Goal: Find specific page/section: Find specific page/section

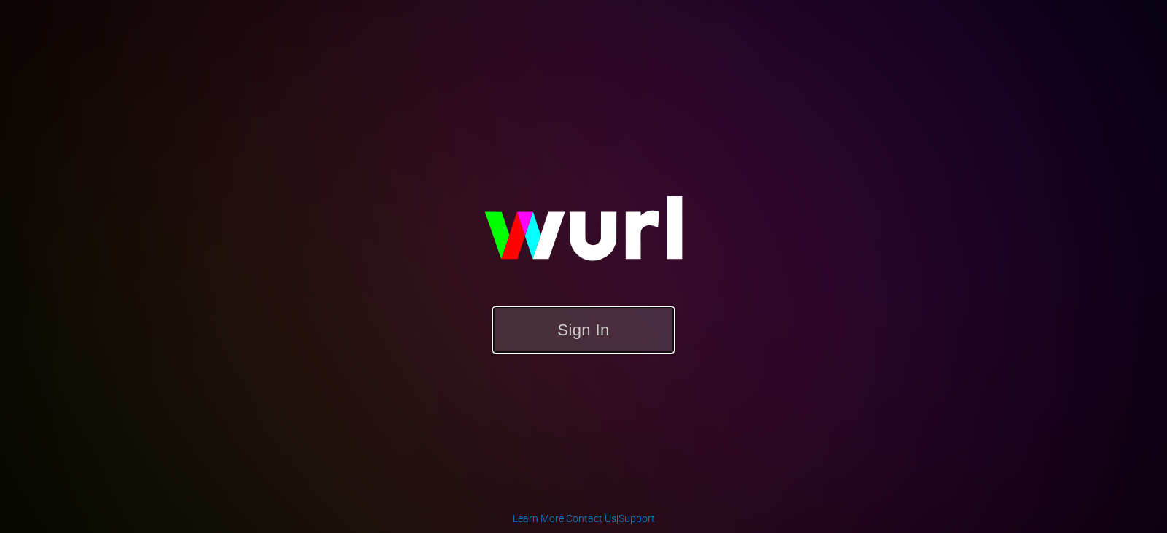
click at [576, 333] on button "Sign In" at bounding box center [583, 329] width 182 height 47
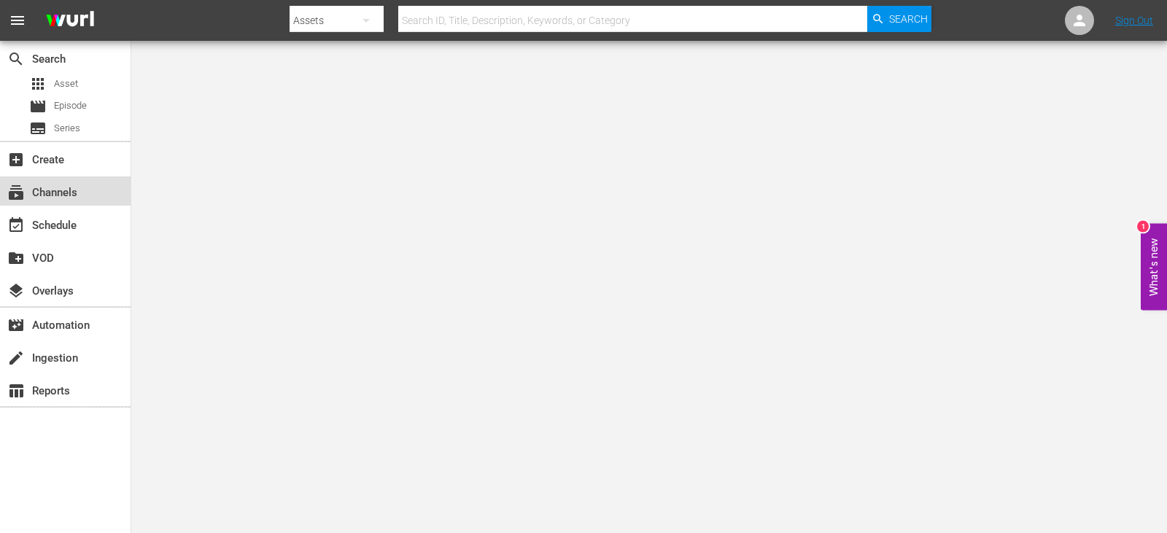
click at [93, 197] on div "subscriptions Channels" at bounding box center [65, 191] width 131 height 29
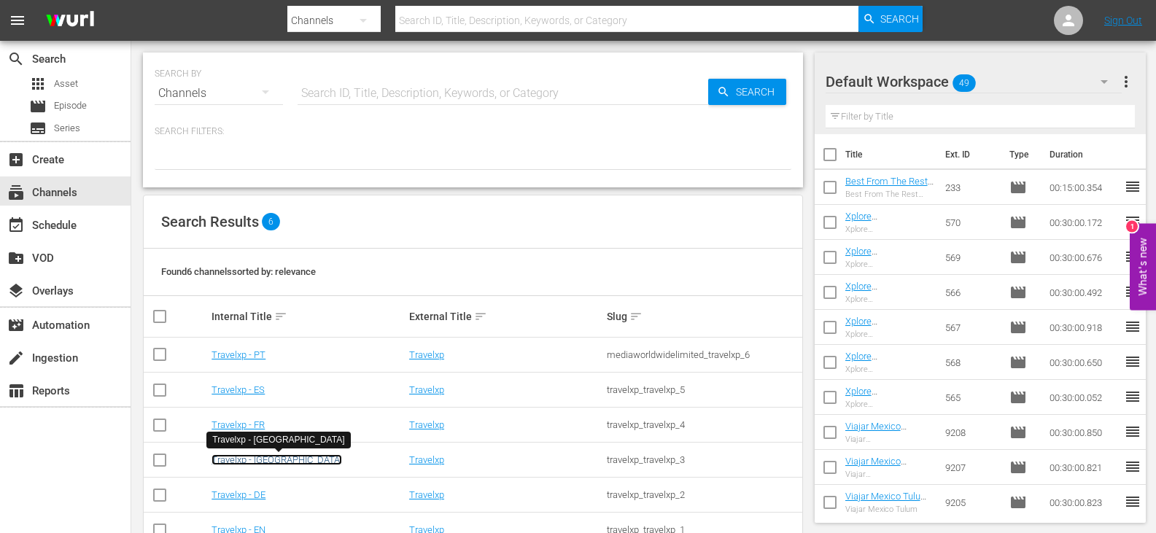
click at [246, 457] on link "Travelxp - [GEOGRAPHIC_DATA]" at bounding box center [277, 460] width 131 height 11
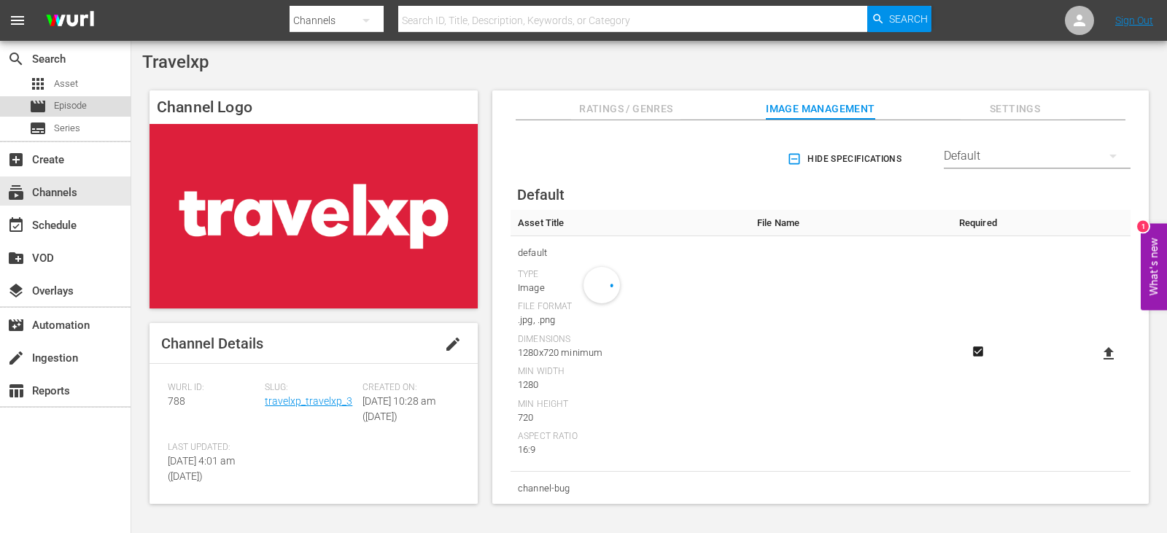
click at [47, 110] on div "movie Episode" at bounding box center [58, 106] width 58 height 20
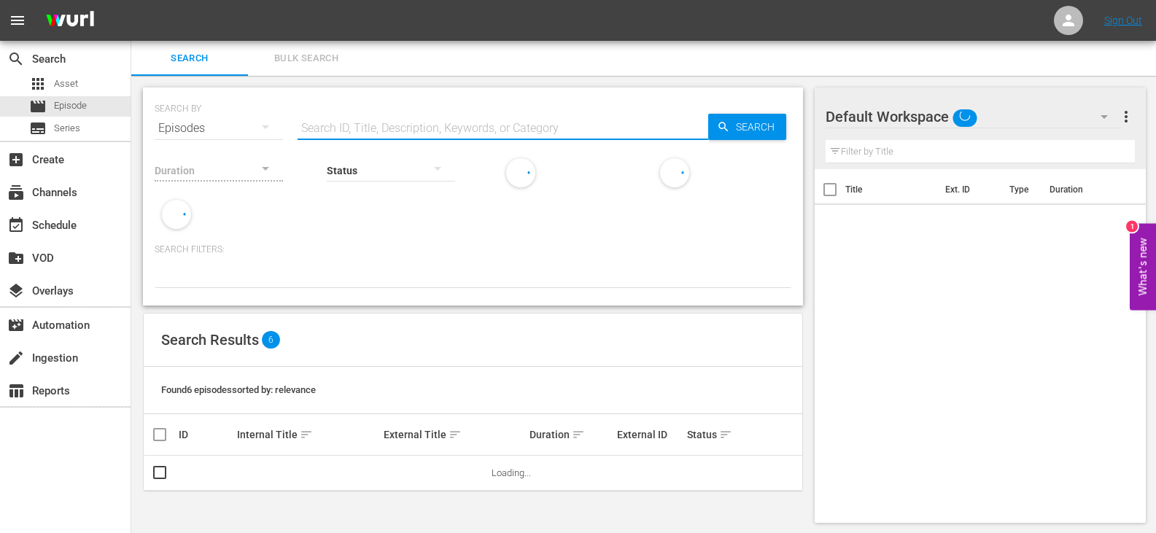
click at [384, 134] on input "text" at bounding box center [503, 128] width 411 height 35
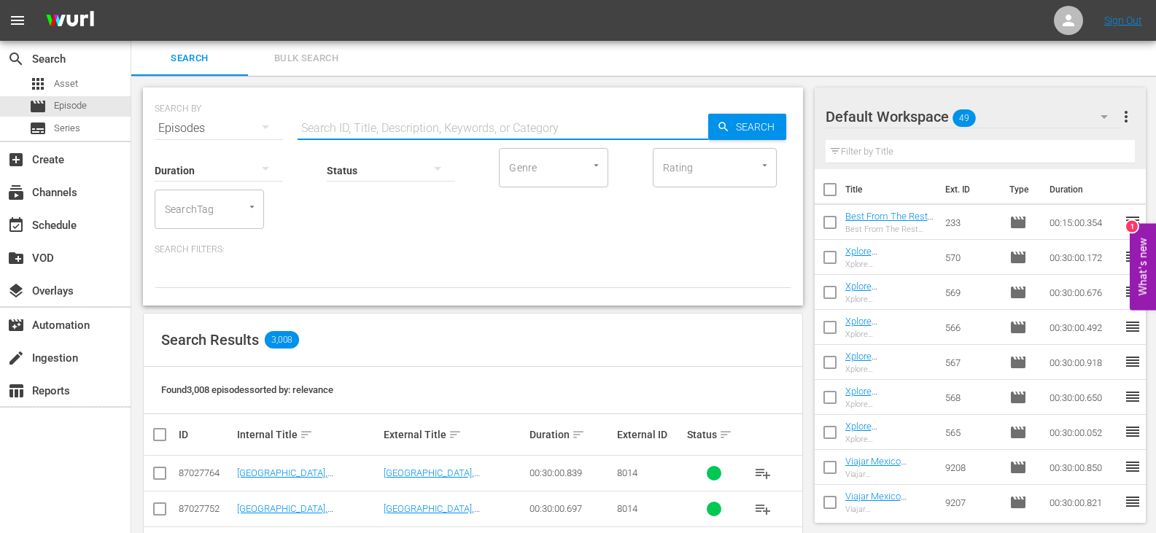
click at [469, 129] on input "text" at bounding box center [503, 128] width 411 height 35
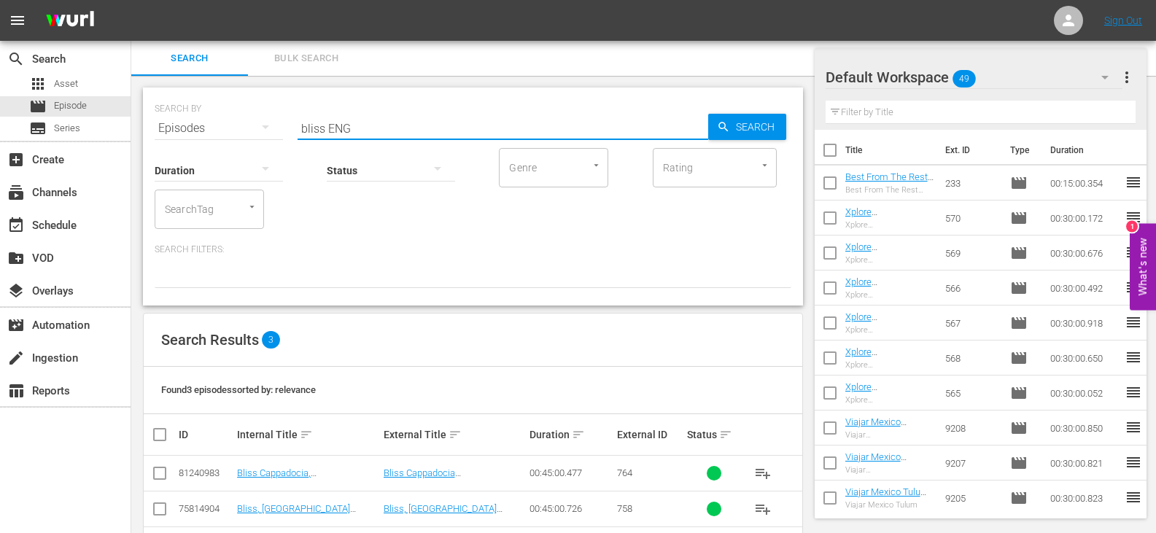
scroll to position [57, 0]
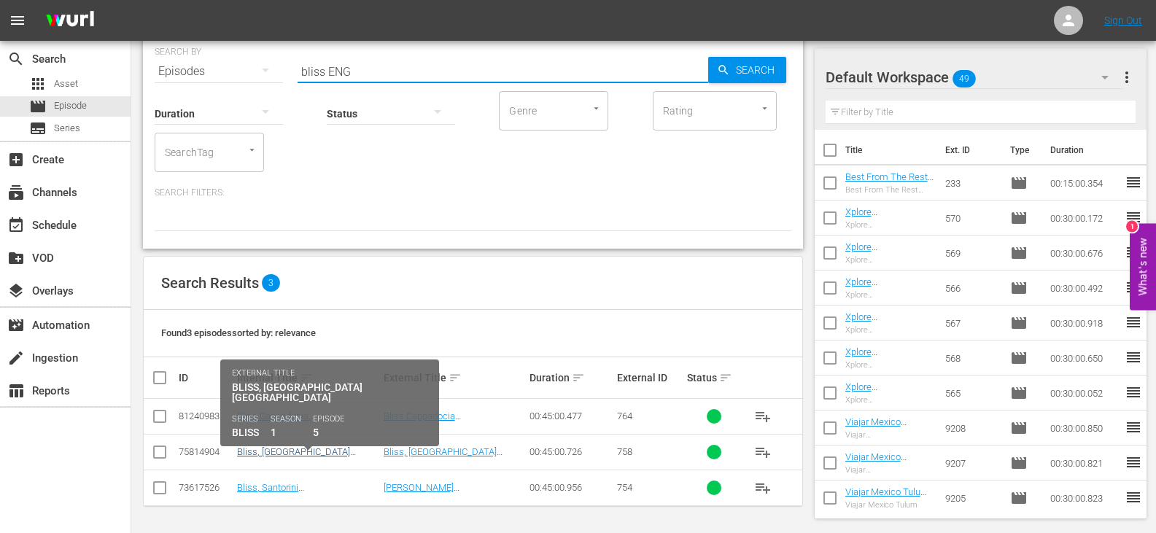
type input "bliss ENG"
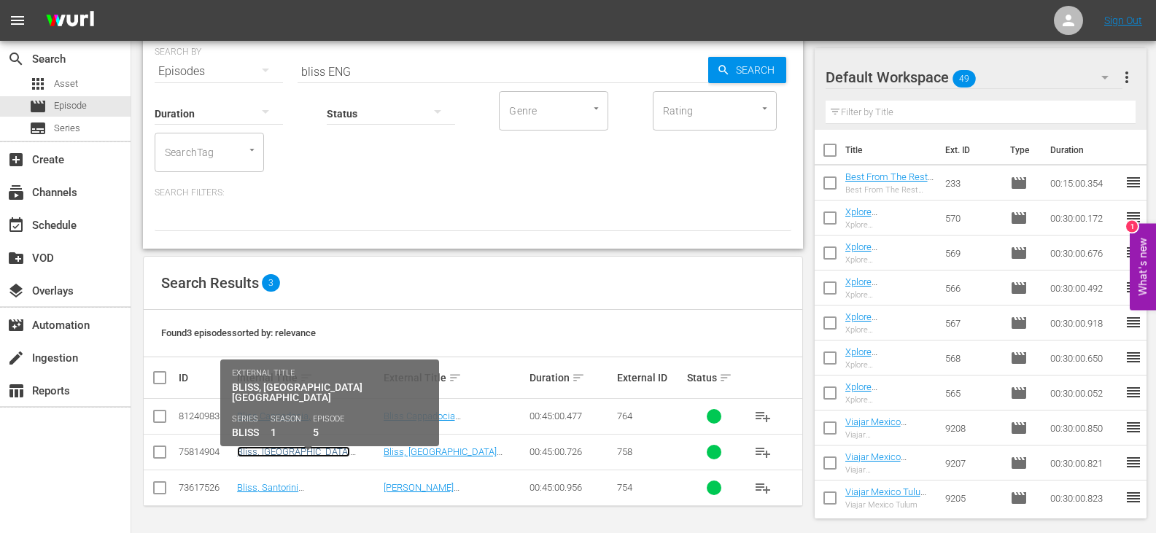
click at [319, 453] on link "Bliss, [GEOGRAPHIC_DATA] [GEOGRAPHIC_DATA] (English)" at bounding box center [300, 458] width 126 height 22
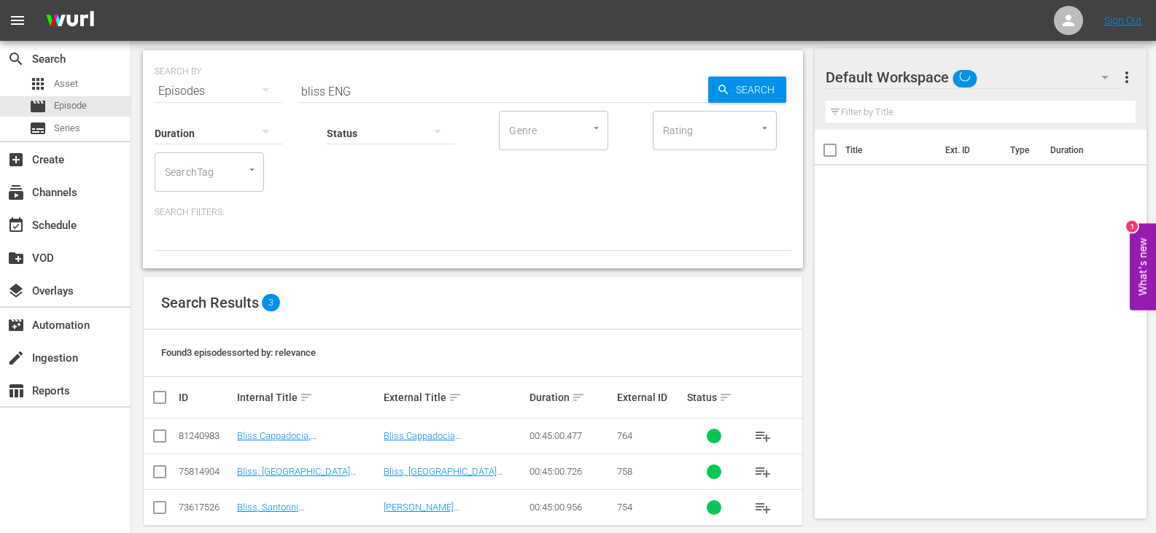
scroll to position [57, 0]
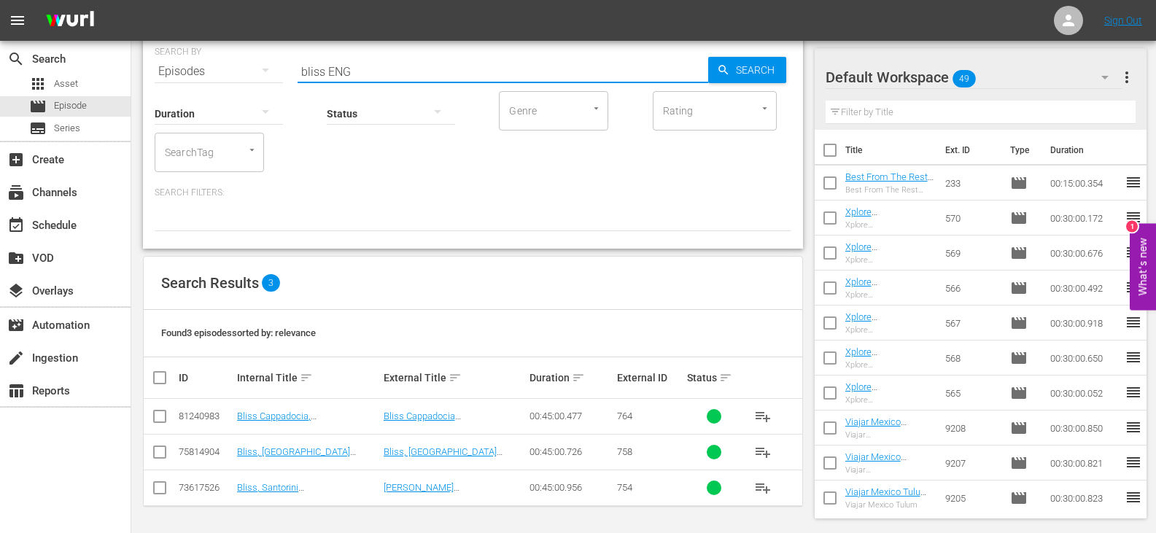
drag, startPoint x: 368, startPoint y: 65, endPoint x: 330, endPoint y: 75, distance: 40.0
click at [330, 75] on input "bliss ENG" at bounding box center [503, 71] width 411 height 35
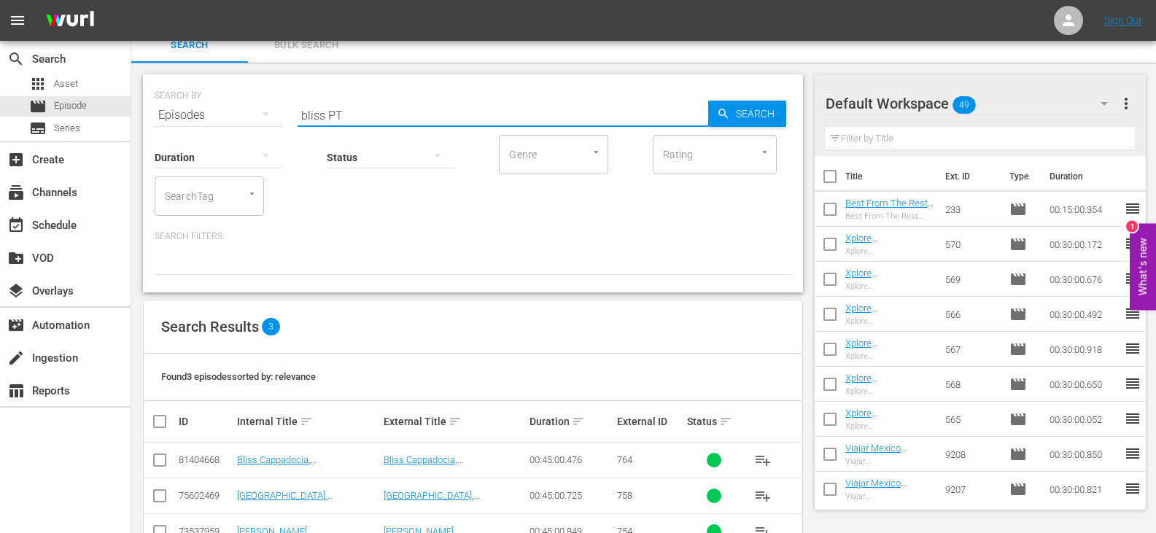
scroll to position [0, 0]
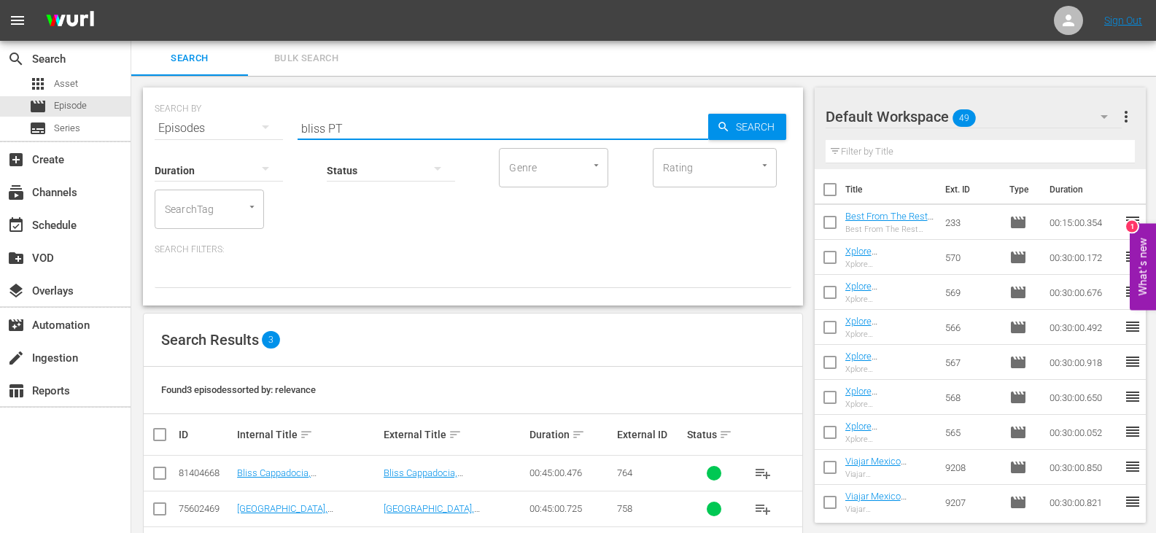
drag, startPoint x: 349, startPoint y: 128, endPoint x: 201, endPoint y: 128, distance: 148.1
click at [201, 128] on div "SEARCH BY Search By Episodes Search ID, Title, Description, Keywords, or Catego…" at bounding box center [473, 119] width 637 height 53
click at [431, 127] on input "best from the rest ENG" at bounding box center [503, 128] width 411 height 35
drag, startPoint x: 415, startPoint y: 127, endPoint x: 397, endPoint y: 131, distance: 18.6
click at [397, 131] on input "best from the rest PT" at bounding box center [503, 128] width 411 height 35
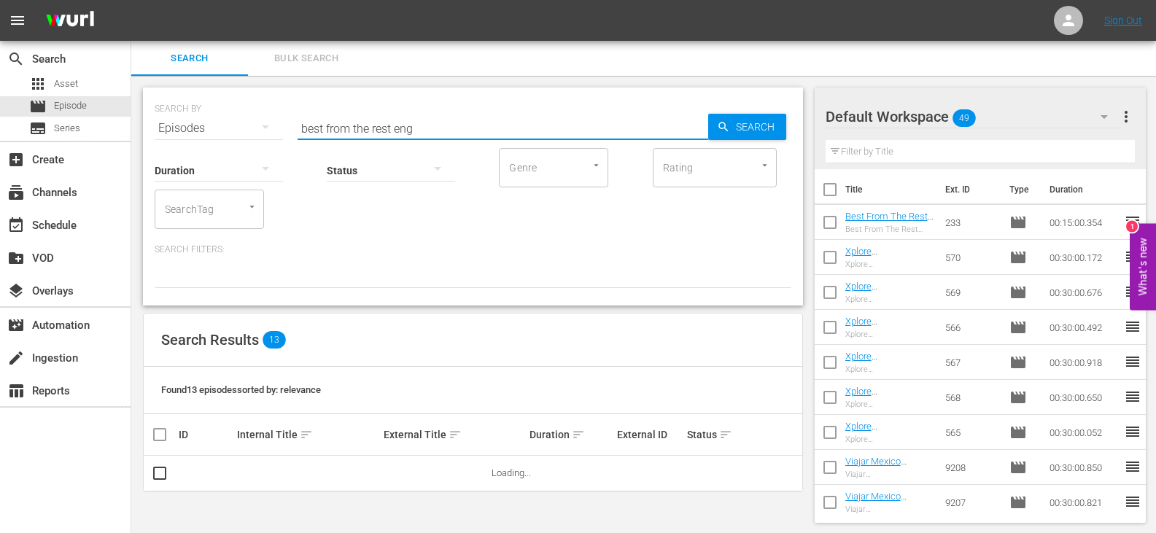
click at [401, 127] on input "best from the rest eng" at bounding box center [503, 128] width 411 height 35
drag, startPoint x: 425, startPoint y: 128, endPoint x: 405, endPoint y: 134, distance: 21.5
click at [405, 134] on input "best from the rest Eng" at bounding box center [503, 128] width 411 height 35
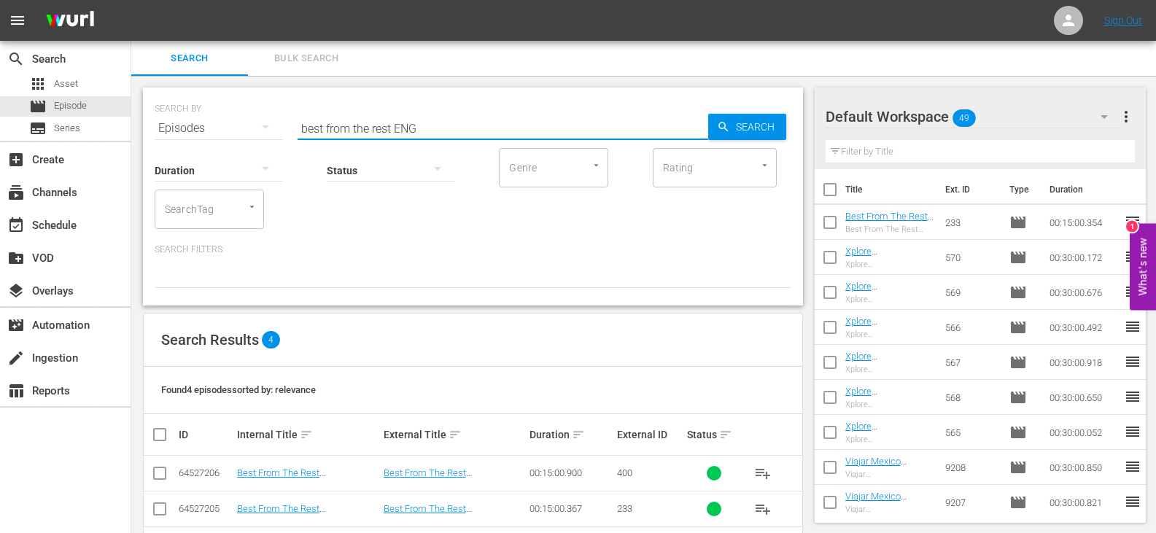
drag, startPoint x: 393, startPoint y: 124, endPoint x: 239, endPoint y: 156, distance: 157.3
click at [239, 156] on div "SEARCH BY Search By Episodes Search ID, Title, Description, Keywords, or Catego…" at bounding box center [473, 197] width 660 height 218
drag, startPoint x: 398, startPoint y: 130, endPoint x: 222, endPoint y: 130, distance: 176.6
click at [222, 130] on div "SEARCH BY Search By Episodes Search ID, Title, Description, Keywords, or Catego…" at bounding box center [473, 119] width 637 height 53
click at [430, 120] on input "City breaks ENG" at bounding box center [503, 128] width 411 height 35
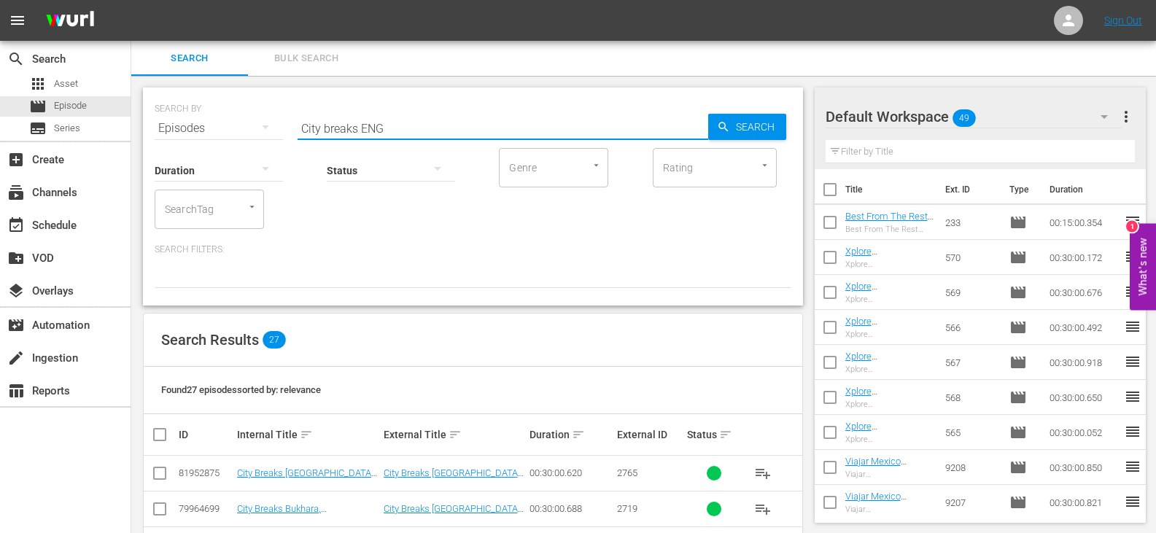
drag, startPoint x: 411, startPoint y: 128, endPoint x: 360, endPoint y: 138, distance: 52.1
click at [360, 138] on div "SEARCH BY Search By Episodes Search ID, Title, Description, Keywords, or Catego…" at bounding box center [473, 197] width 660 height 218
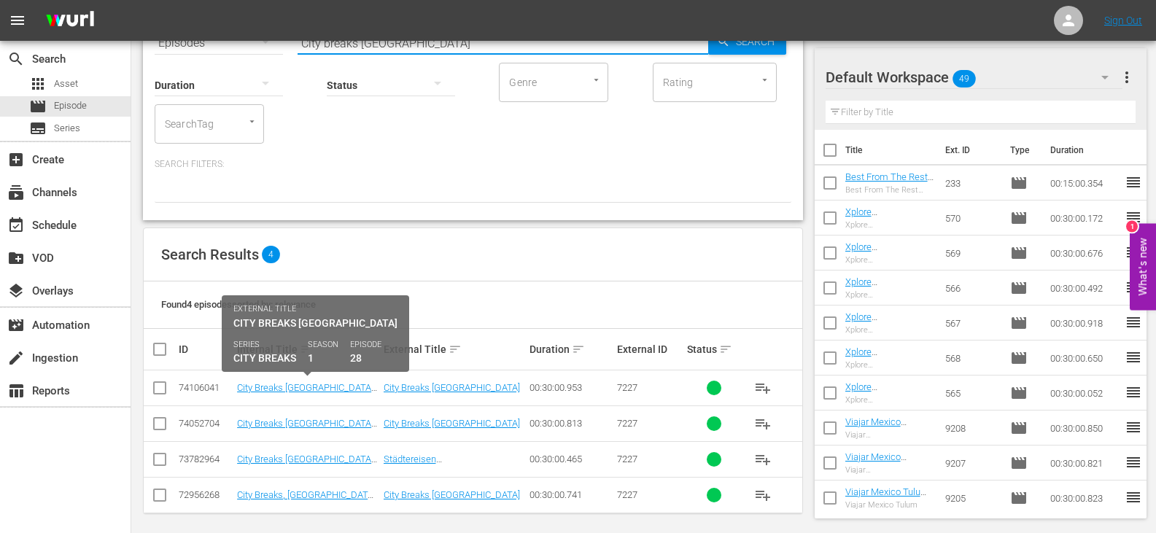
scroll to position [93, 0]
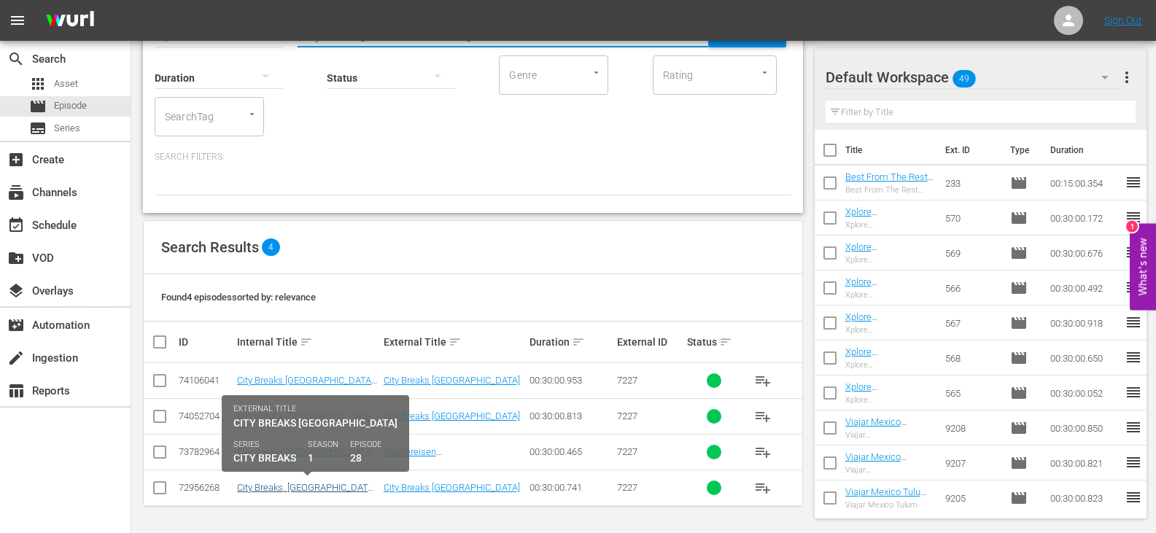
type input "City breaks [GEOGRAPHIC_DATA]"
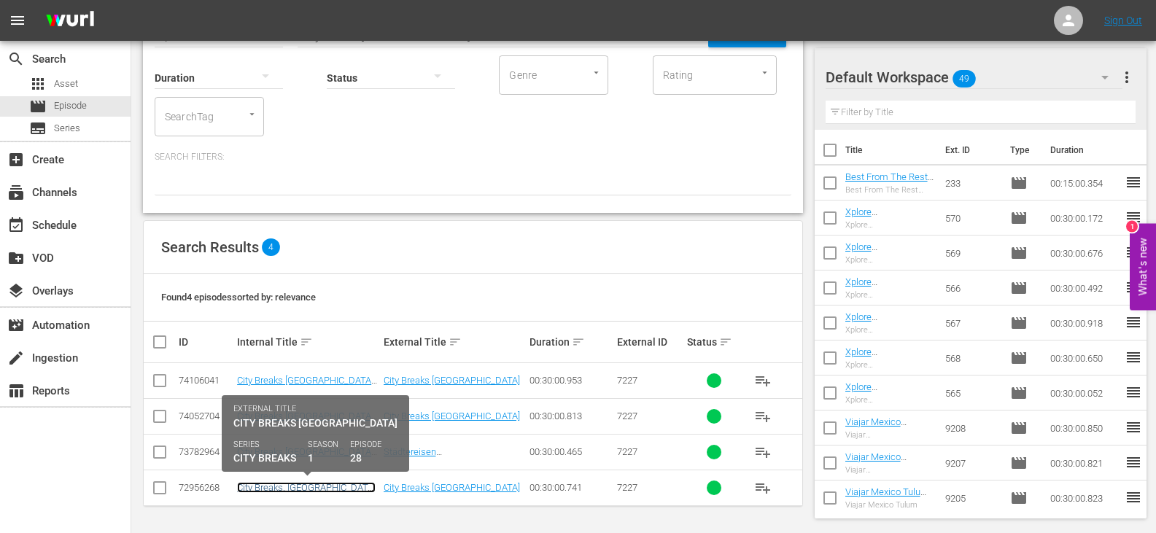
click at [330, 491] on link "City Breaks, [GEOGRAPHIC_DATA] ( Eng)" at bounding box center [306, 493] width 139 height 22
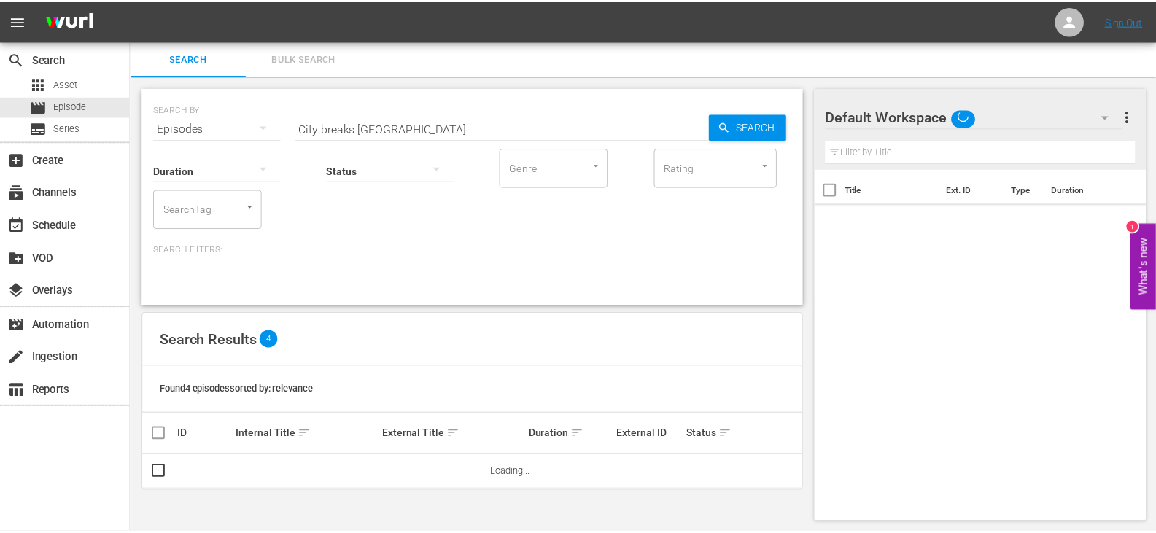
scroll to position [1, 0]
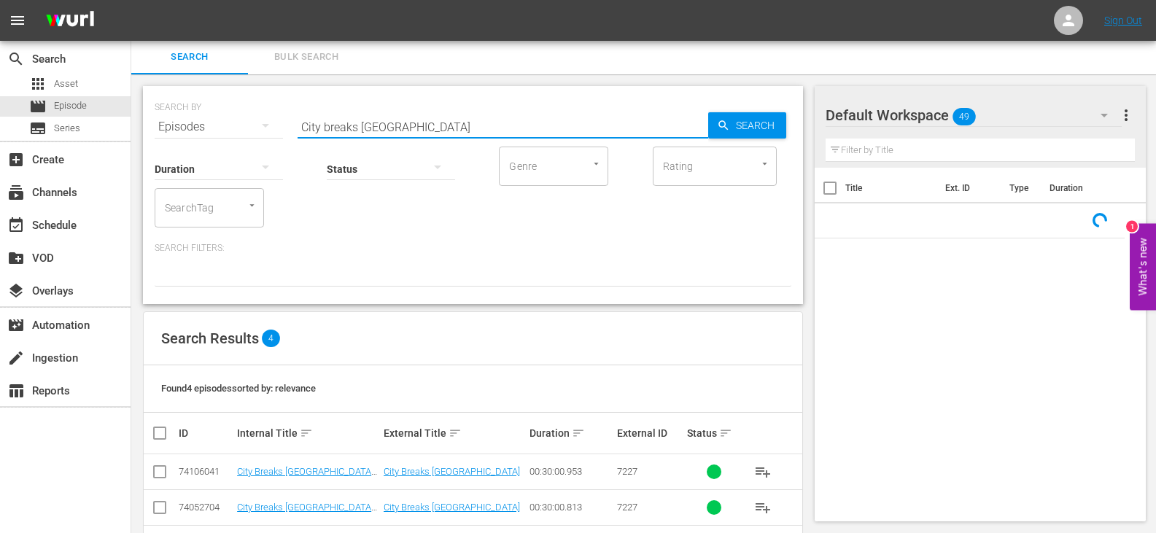
drag, startPoint x: 425, startPoint y: 125, endPoint x: 361, endPoint y: 143, distance: 65.8
click at [361, 143] on div "SEARCH BY Search By Episodes Search ID, Title, Description, Keywords, or Catego…" at bounding box center [473, 195] width 660 height 218
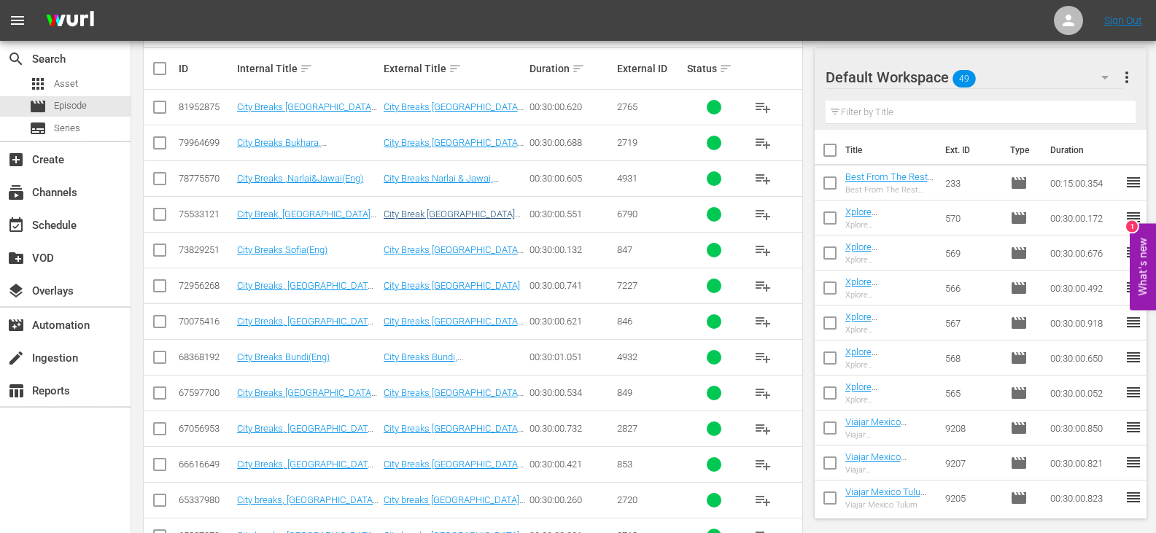
scroll to position [0, 0]
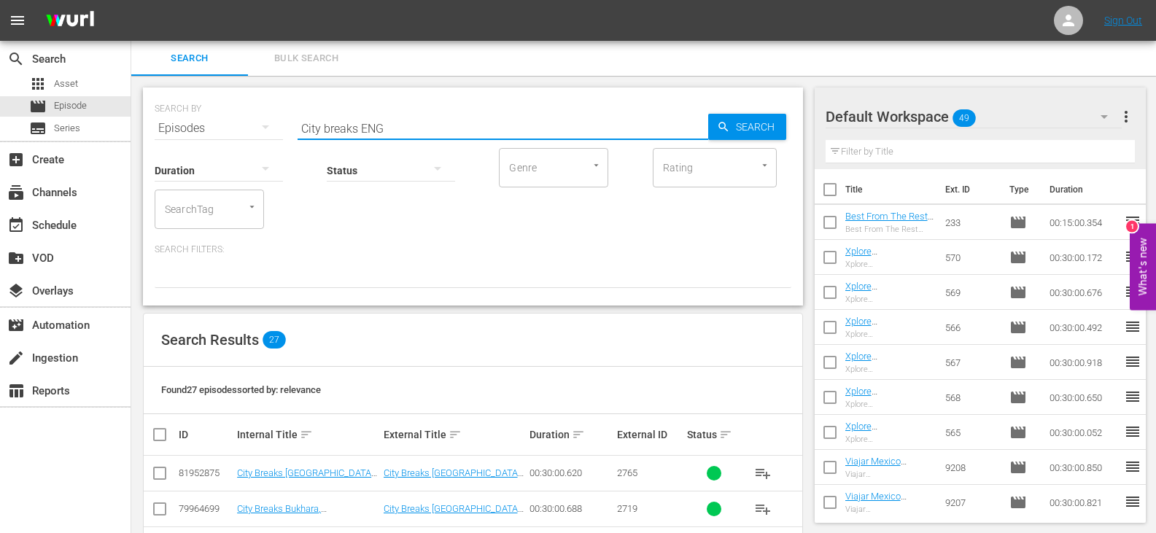
drag, startPoint x: 358, startPoint y: 125, endPoint x: 274, endPoint y: 147, distance: 86.9
click at [274, 147] on div "SEARCH BY Search By Episodes Search ID, Title, Description, Keywords, or Catego…" at bounding box center [473, 197] width 660 height 218
drag, startPoint x: 314, startPoint y: 126, endPoint x: 254, endPoint y: 143, distance: 62.8
click at [254, 143] on div "SEARCH BY Search By Episodes Search ID, Title, Description, Keywords, or Catego…" at bounding box center [473, 197] width 660 height 218
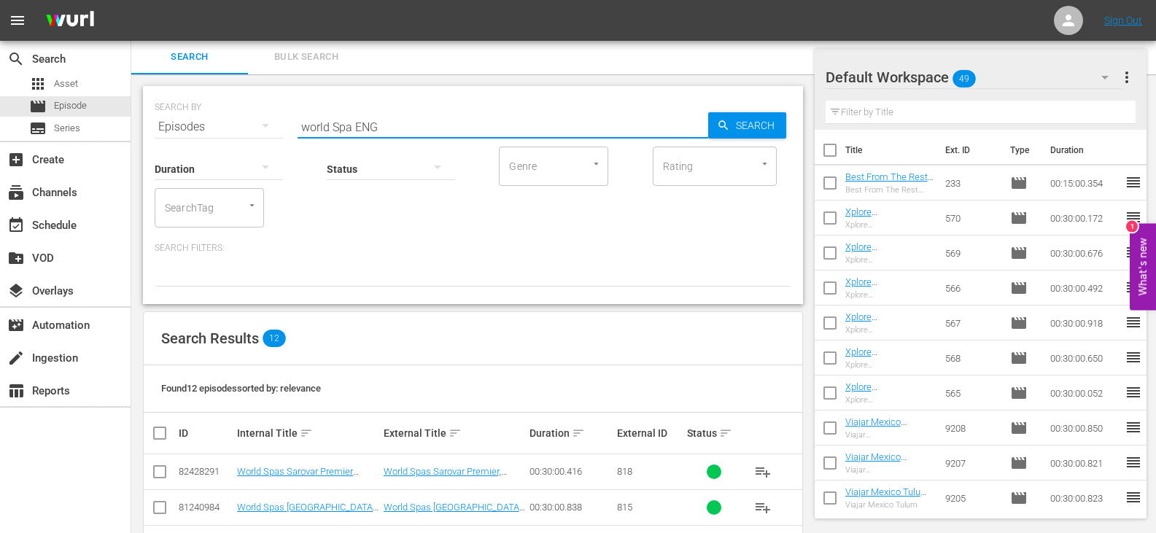
scroll to position [220, 0]
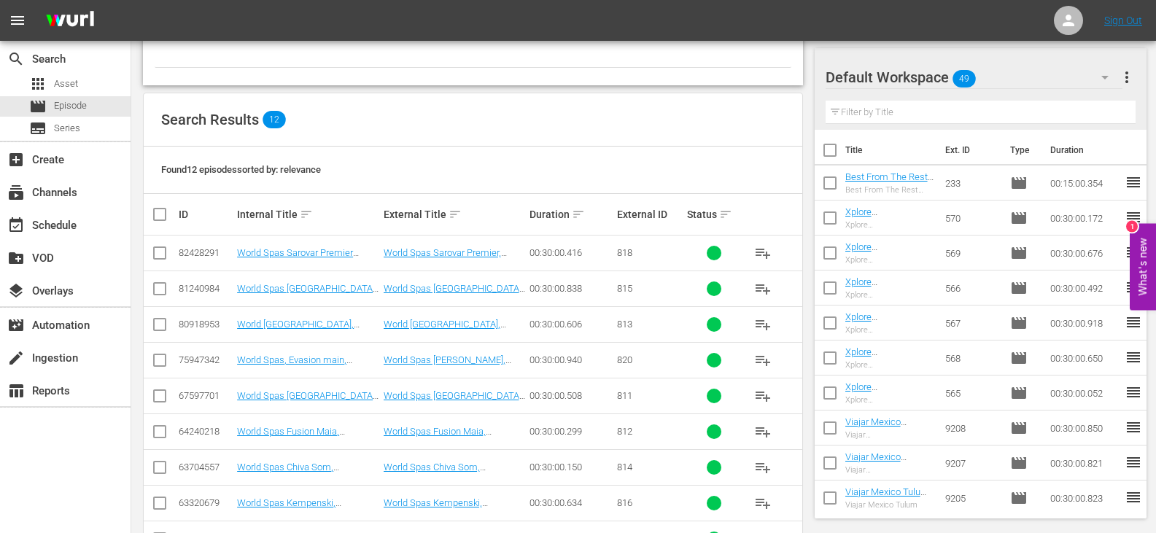
type input "world Spa ENG"
click at [509, 139] on div "Search Results 12" at bounding box center [473, 119] width 659 height 53
